Goal: Transaction & Acquisition: Register for event/course

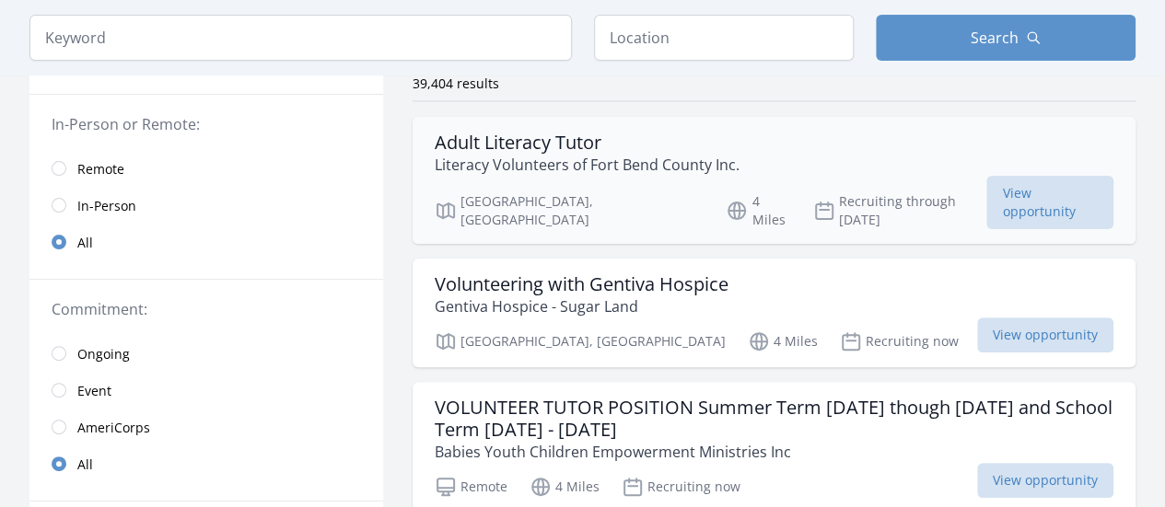
scroll to position [154, 0]
click at [70, 163] on link "Remote" at bounding box center [206, 167] width 354 height 37
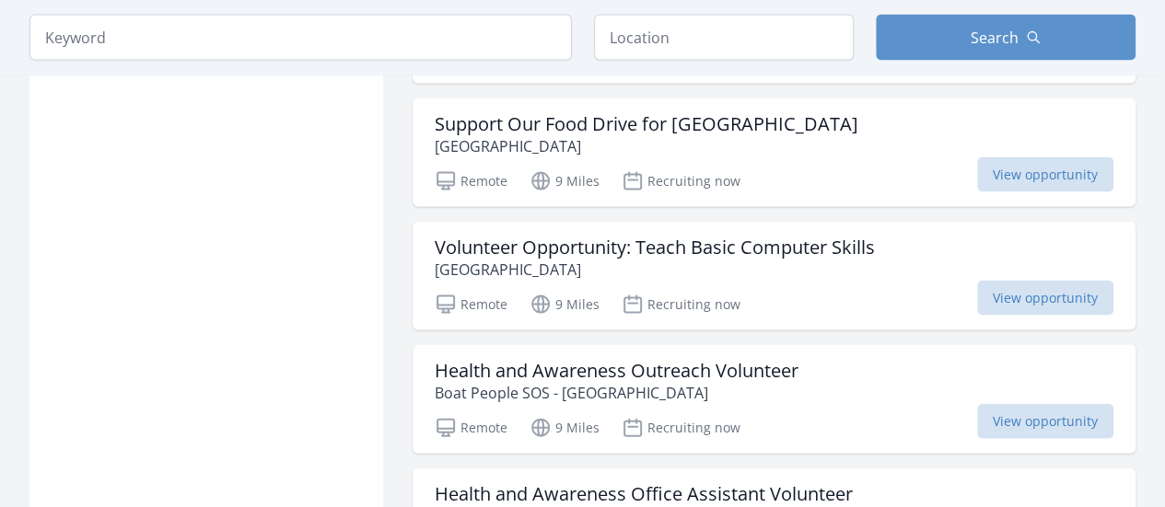
scroll to position [1817, 0]
click at [512, 366] on h3 "Health and Awareness Outreach Volunteer" at bounding box center [617, 370] width 364 height 22
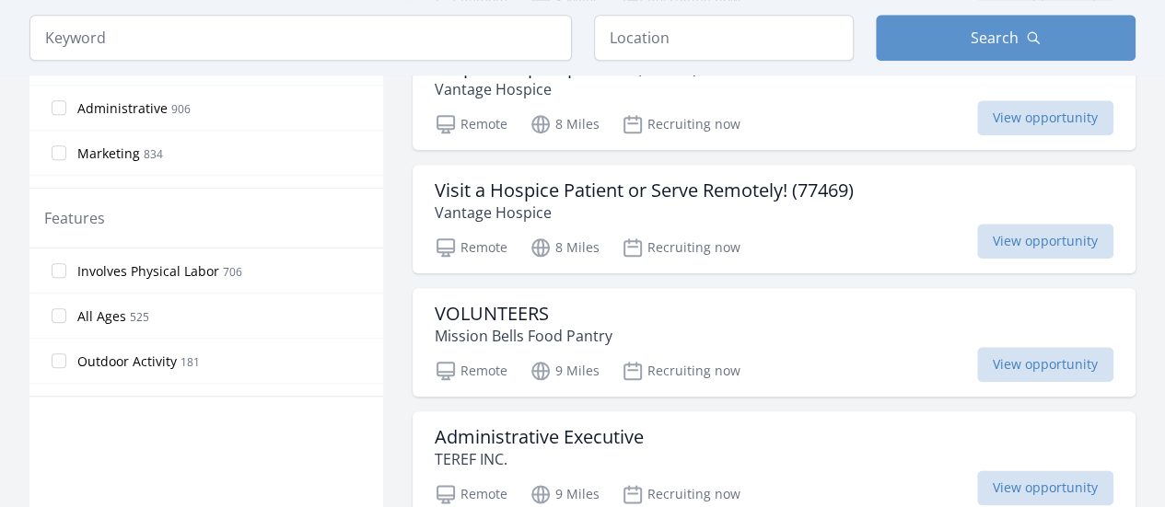
scroll to position [833, 0]
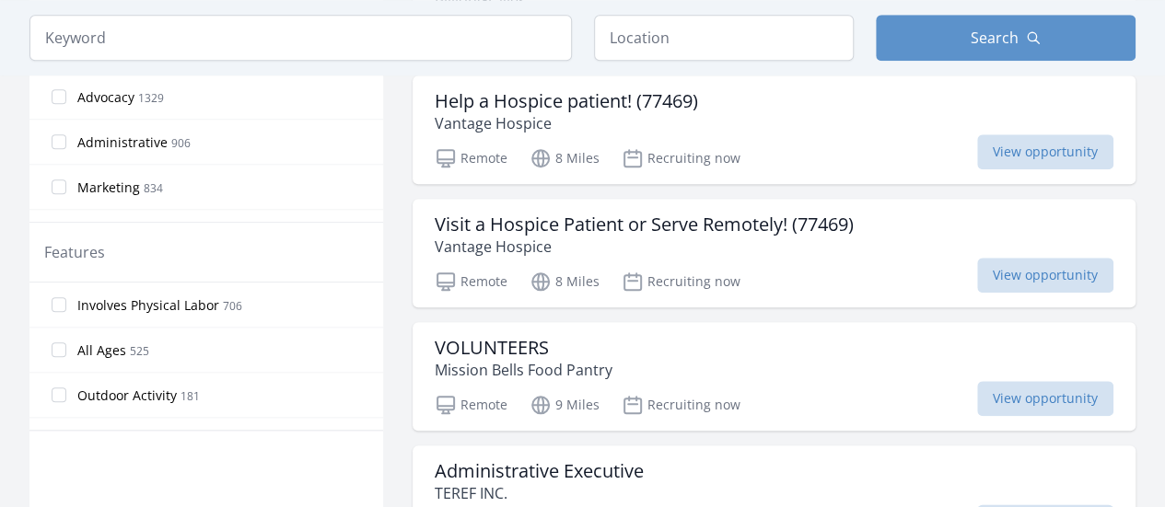
click at [68, 355] on label "All Ages 525" at bounding box center [206, 349] width 354 height 37
click at [66, 355] on input "All Ages 525" at bounding box center [59, 350] width 15 height 15
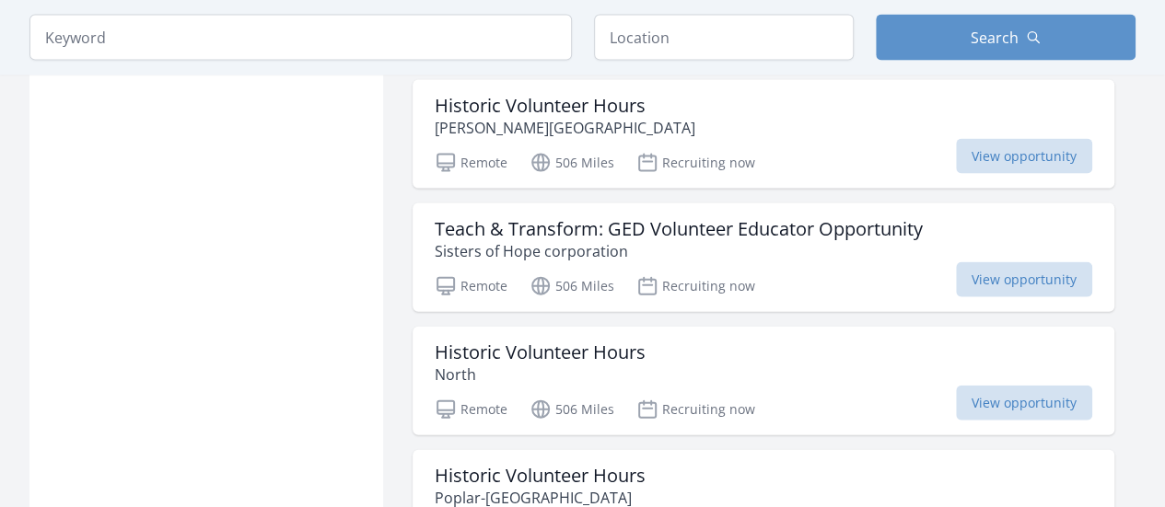
scroll to position [1918, 0]
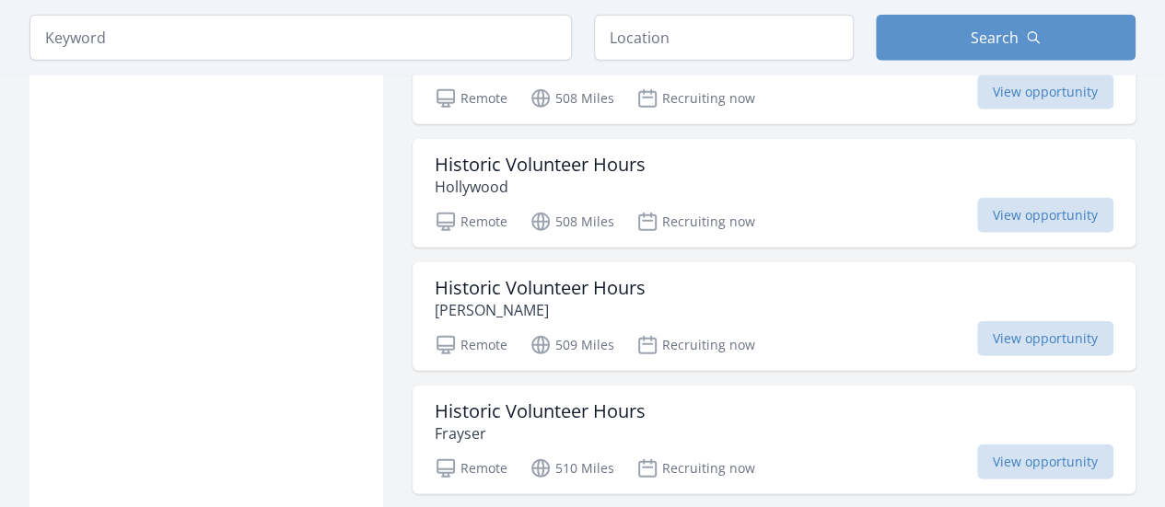
scroll to position [2492, 0]
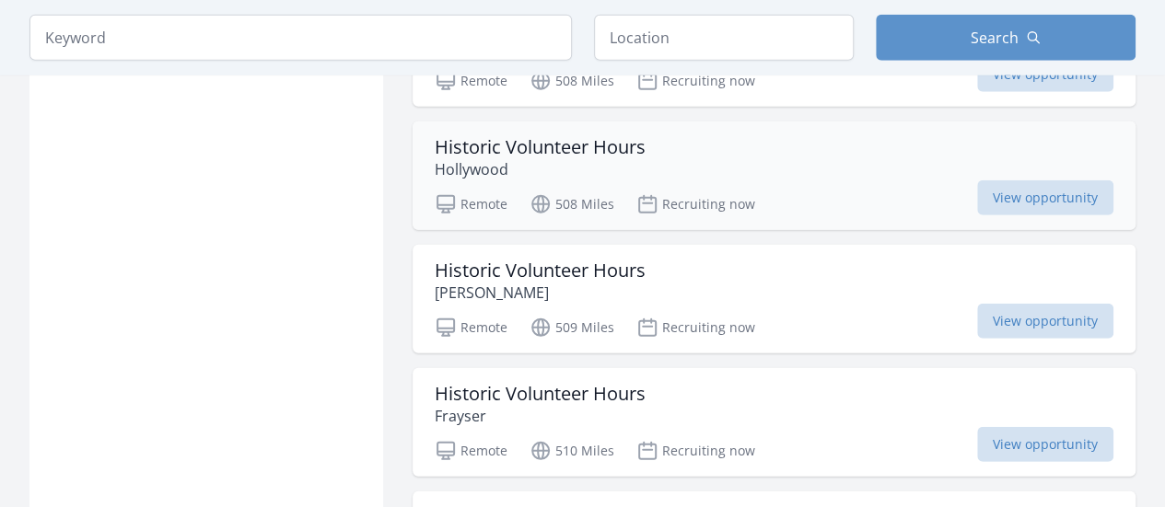
click at [763, 157] on div "Historic Volunteer Hours Hollywood" at bounding box center [774, 158] width 679 height 44
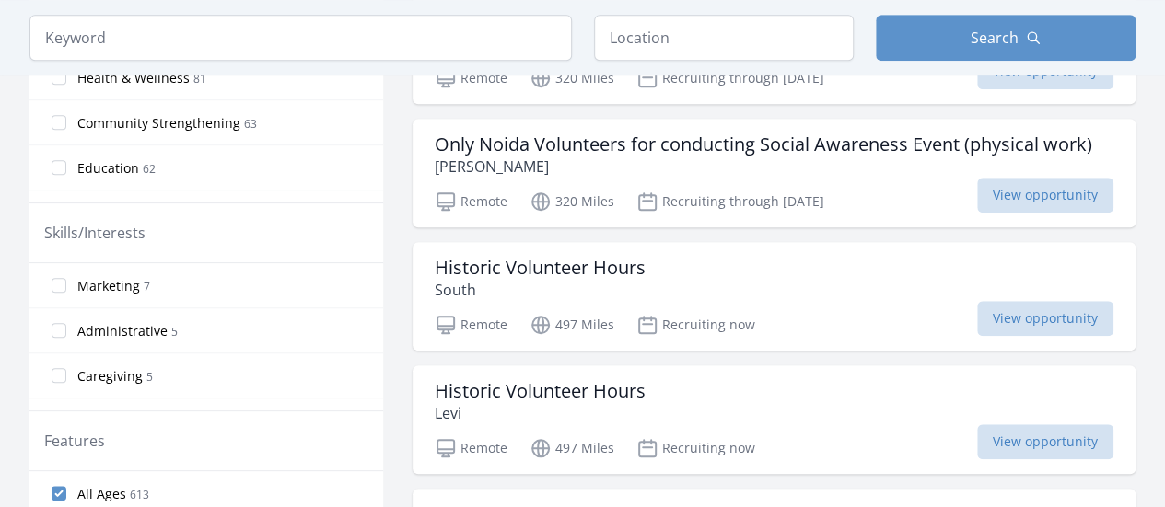
scroll to position [735, 0]
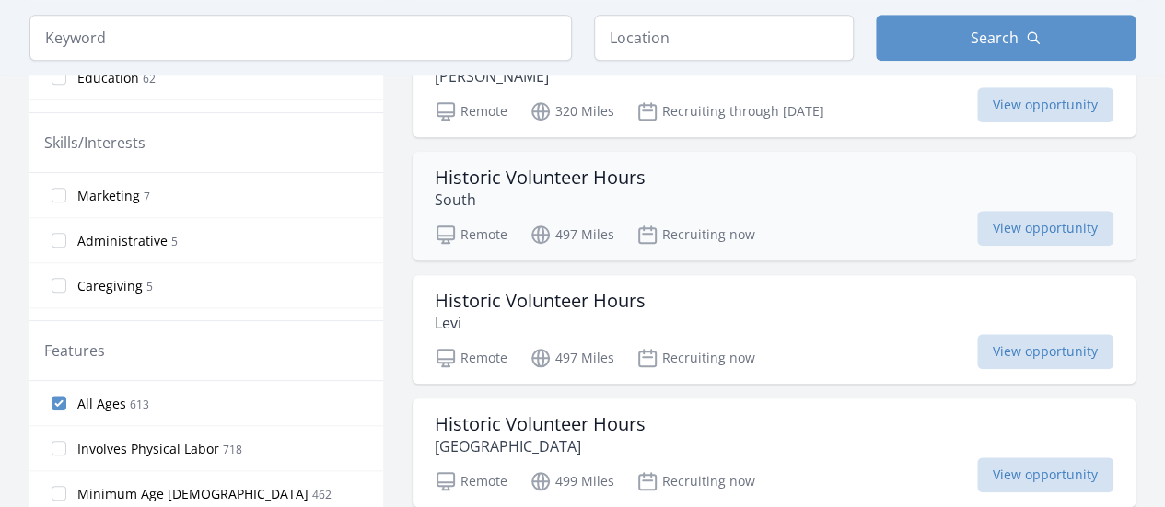
click at [650, 192] on div "Historic Volunteer Hours South" at bounding box center [774, 189] width 679 height 44
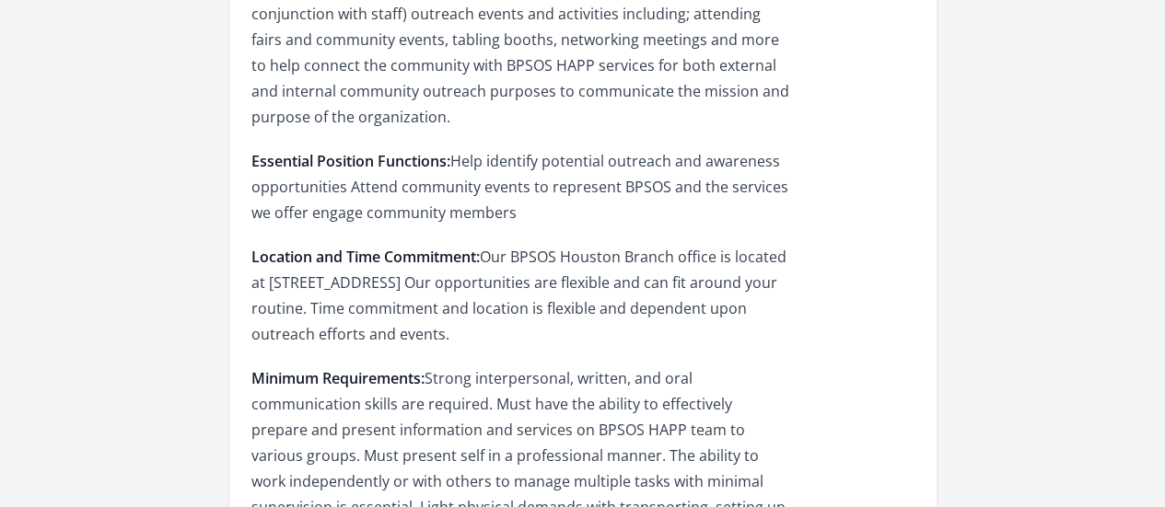
scroll to position [669, 0]
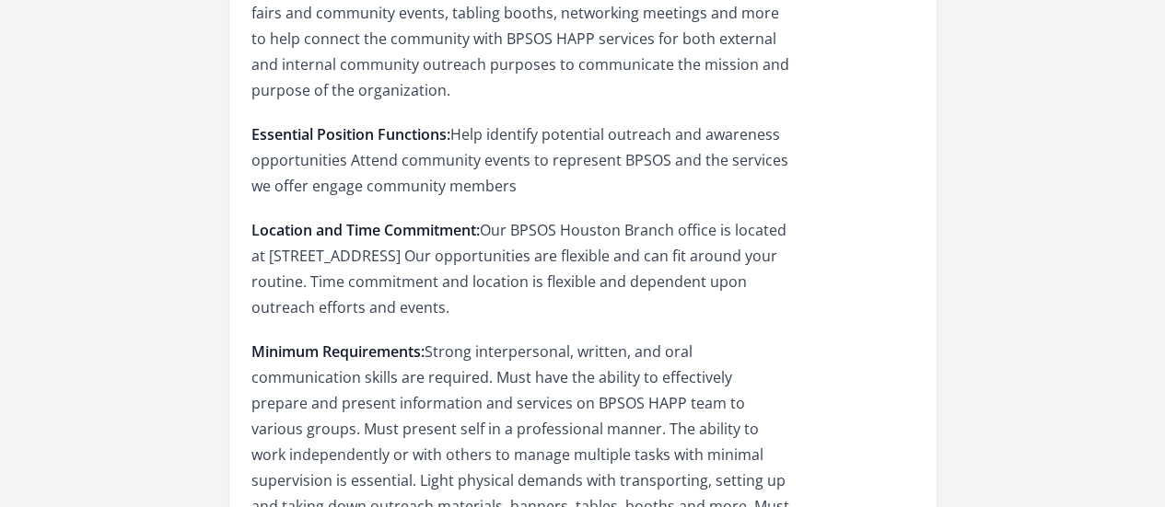
click at [914, 285] on div "About this Opportunity As a Community Outreach Volunteer, you will help identif…" at bounding box center [582, 285] width 663 height 777
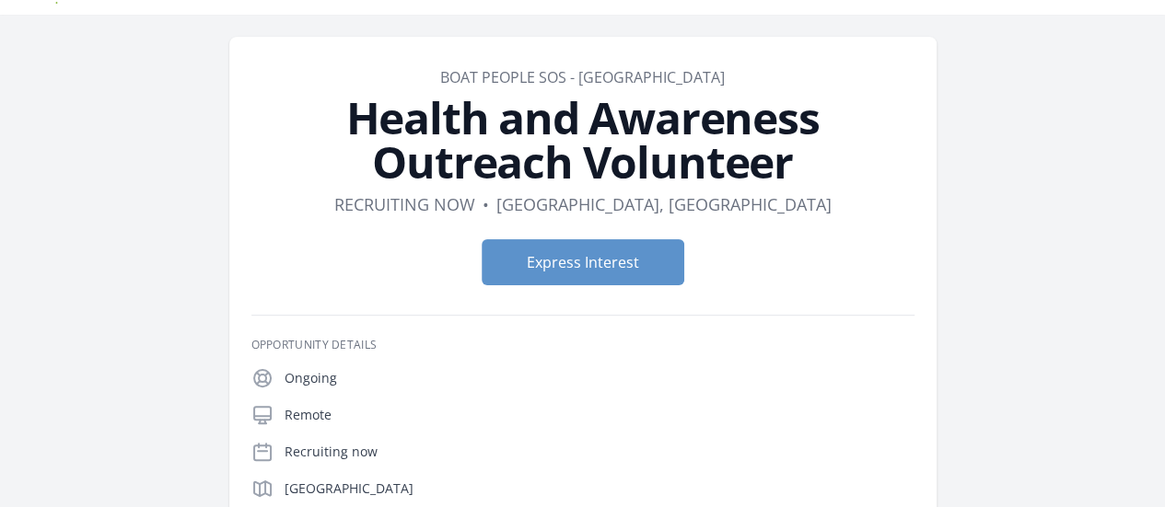
scroll to position [41, 0]
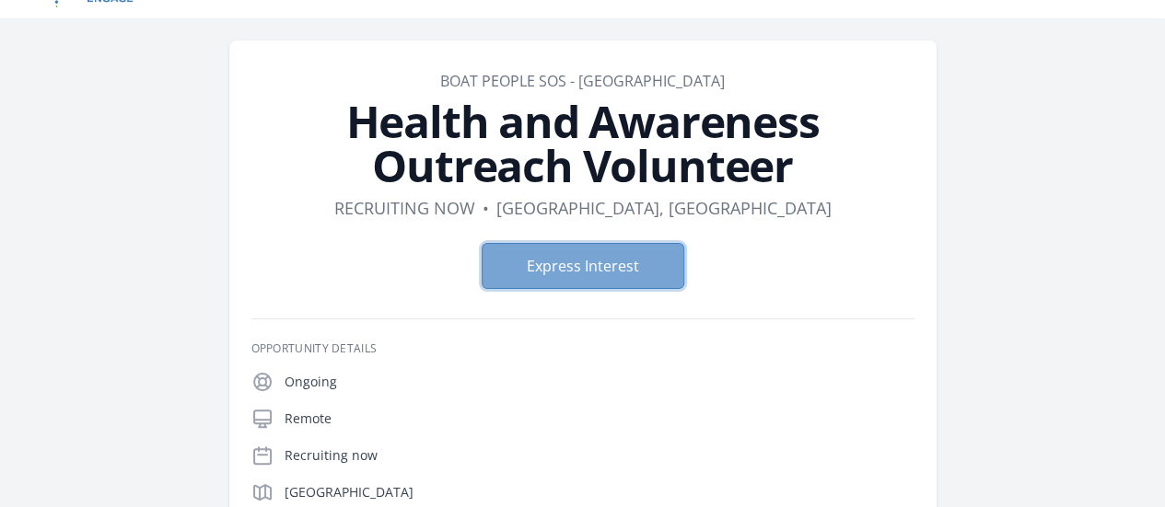
click at [625, 257] on button "Express Interest" at bounding box center [583, 266] width 203 height 46
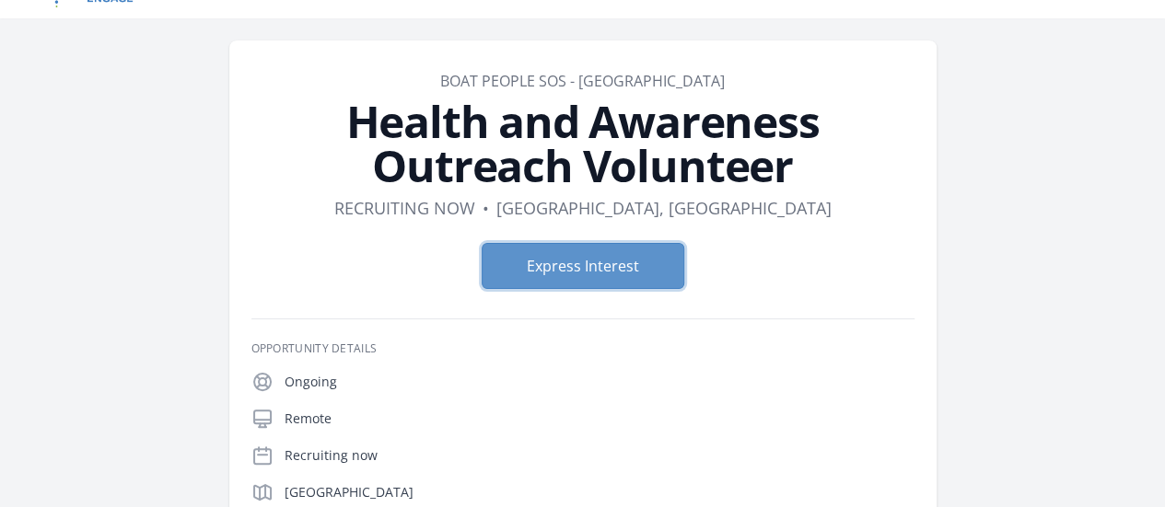
scroll to position [0, 0]
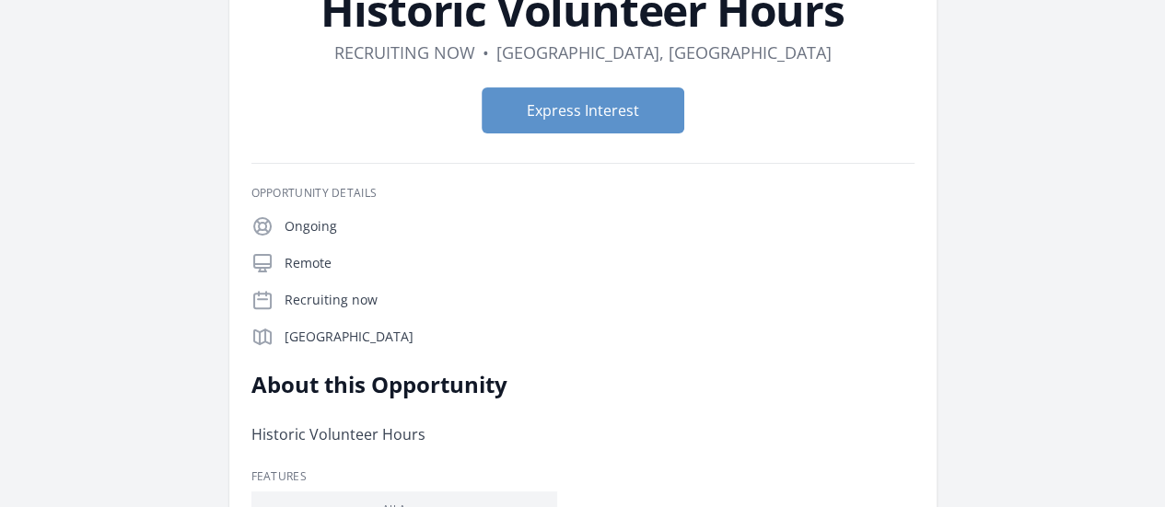
scroll to position [151, 0]
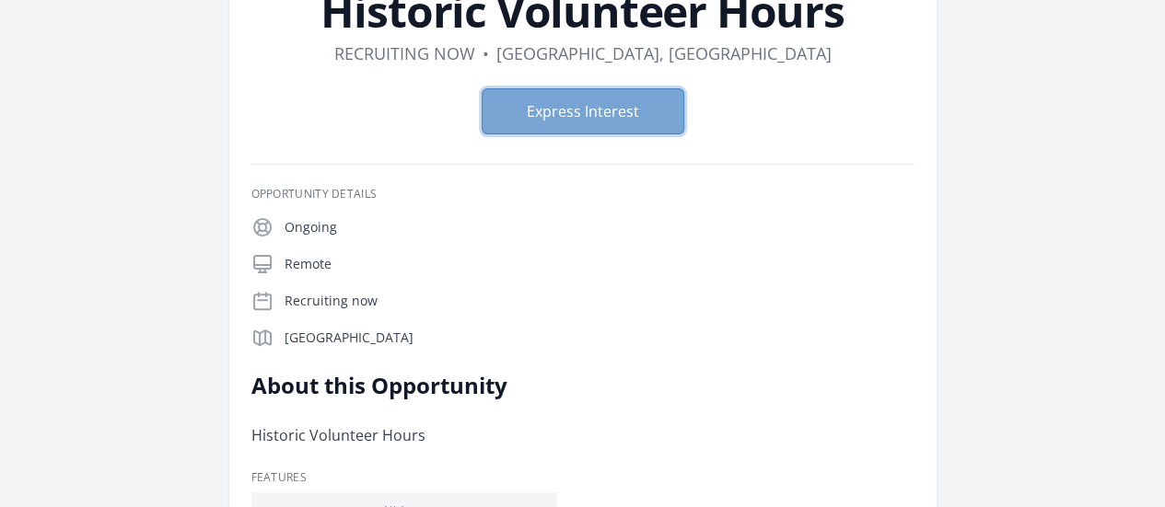
click at [584, 100] on button "Express Interest" at bounding box center [583, 111] width 203 height 46
